Goal: Information Seeking & Learning: Learn about a topic

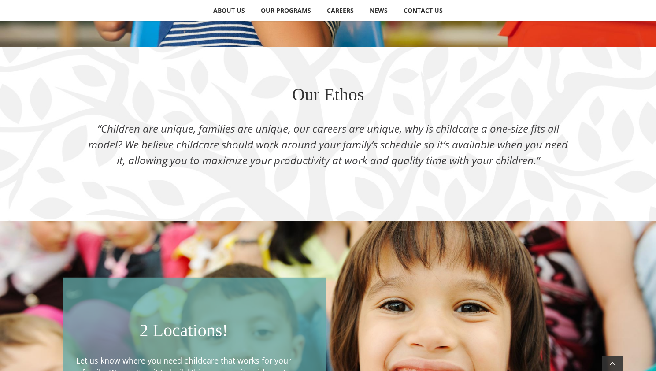
scroll to position [1567, 0]
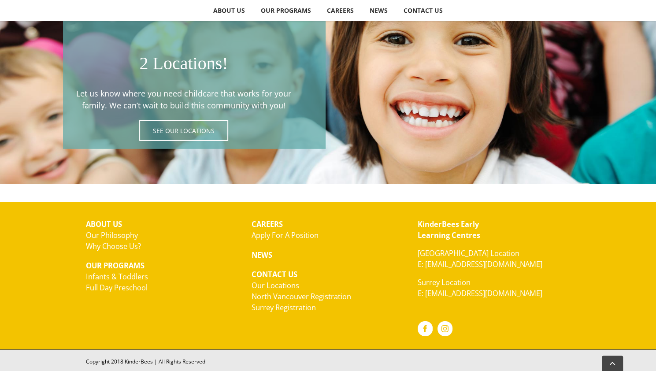
click at [265, 284] on link "Our Locations" at bounding box center [275, 285] width 48 height 10
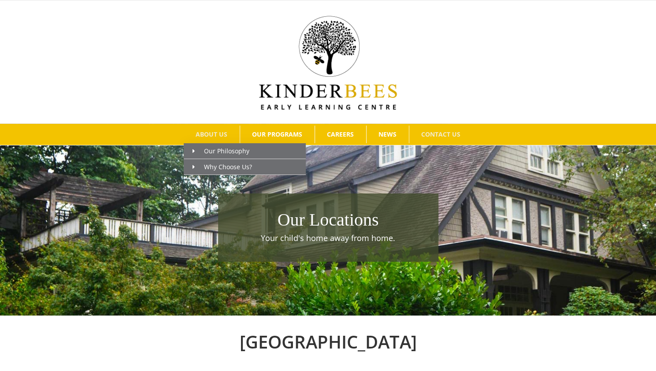
click at [218, 135] on span "ABOUT US" at bounding box center [211, 134] width 32 height 6
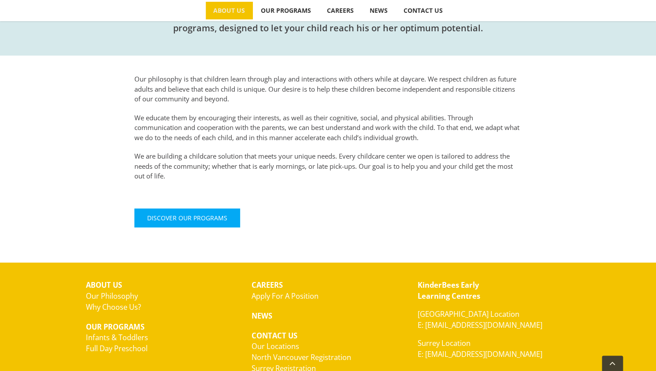
scroll to position [376, 0]
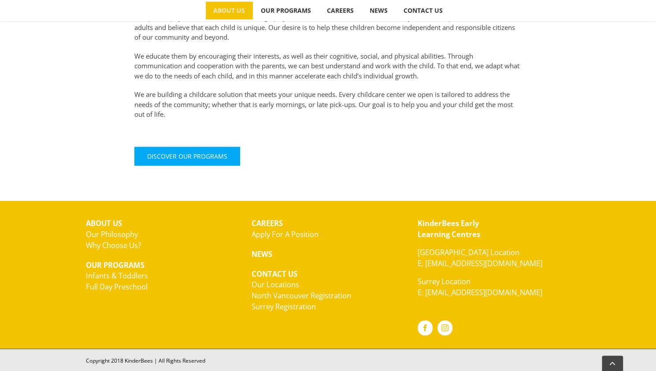
click at [276, 284] on link "Our Locations" at bounding box center [275, 284] width 48 height 10
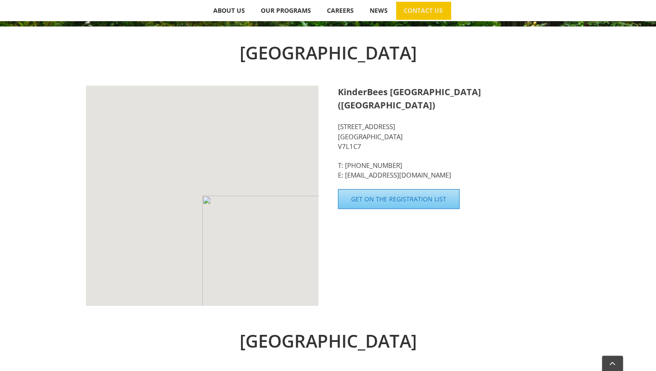
scroll to position [288, 0]
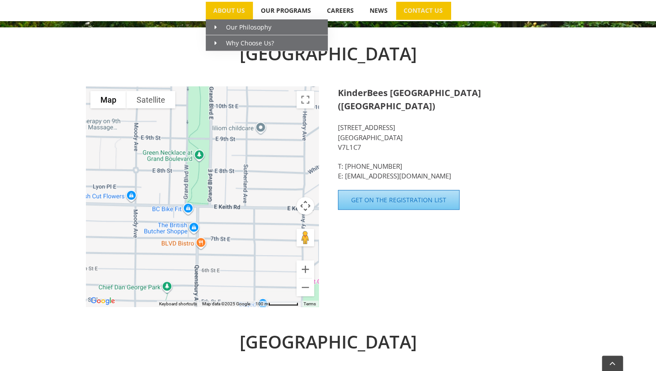
click at [237, 19] on link "ABOUT US" at bounding box center [229, 11] width 47 height 18
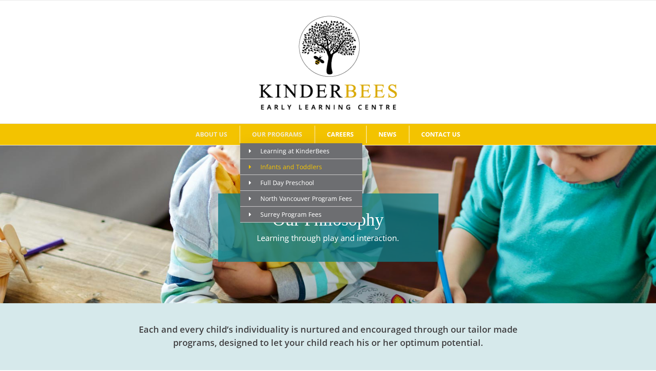
click at [291, 164] on span "Infants and Toddlers" at bounding box center [285, 166] width 73 height 8
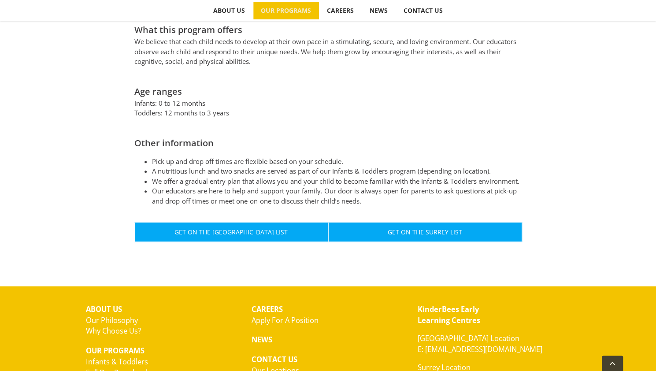
scroll to position [437, 0]
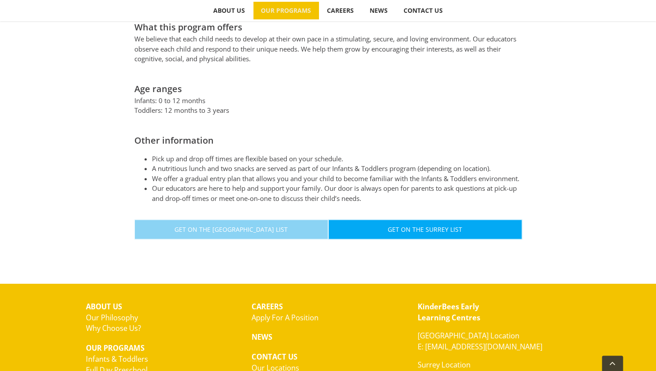
click at [255, 220] on link "Get On The North Vancouver List" at bounding box center [231, 229] width 194 height 20
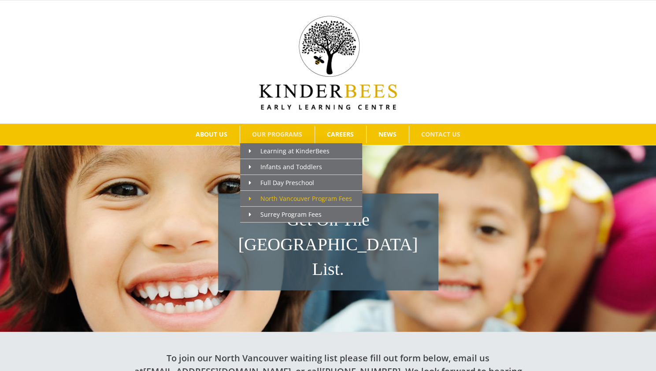
click at [295, 194] on span "North Vancouver Program Fees" at bounding box center [300, 198] width 103 height 8
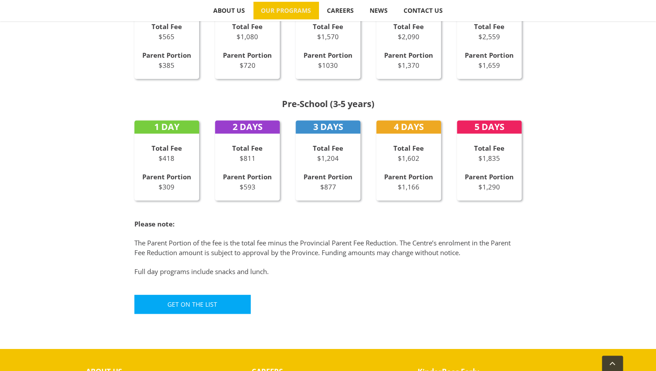
scroll to position [483, 0]
